Goal: Navigation & Orientation: Find specific page/section

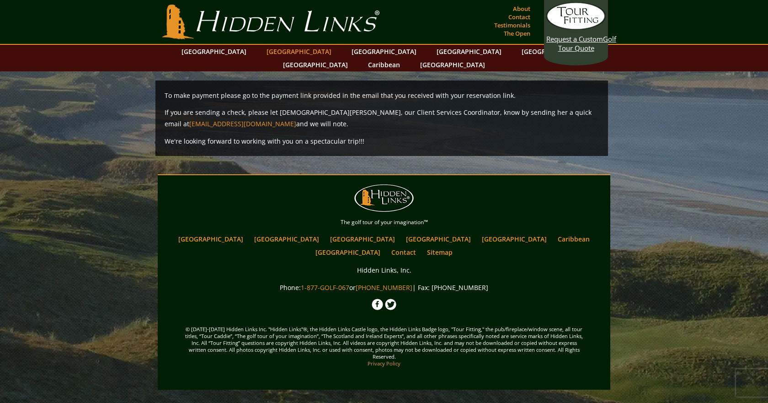
click at [279, 51] on link "[GEOGRAPHIC_DATA]" at bounding box center [299, 51] width 74 height 13
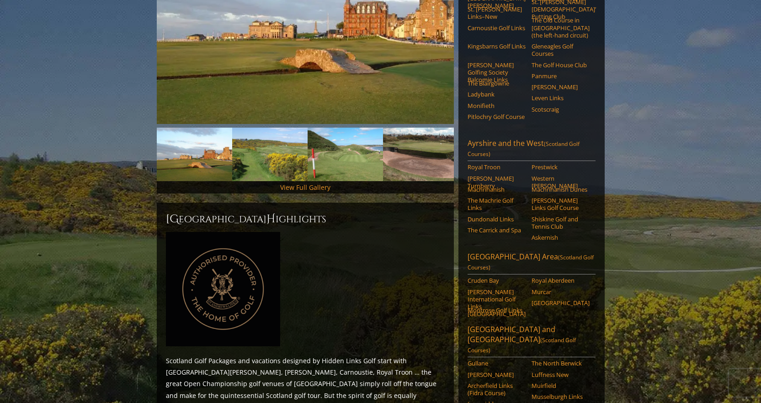
scroll to position [198, 0]
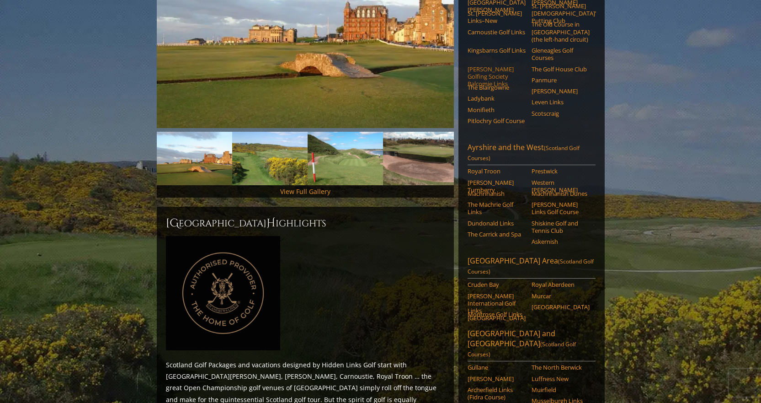
click at [496, 65] on link "[PERSON_NAME] Golfing Society Balcomie Links" at bounding box center [497, 76] width 58 height 22
